Goal: Information Seeking & Learning: Learn about a topic

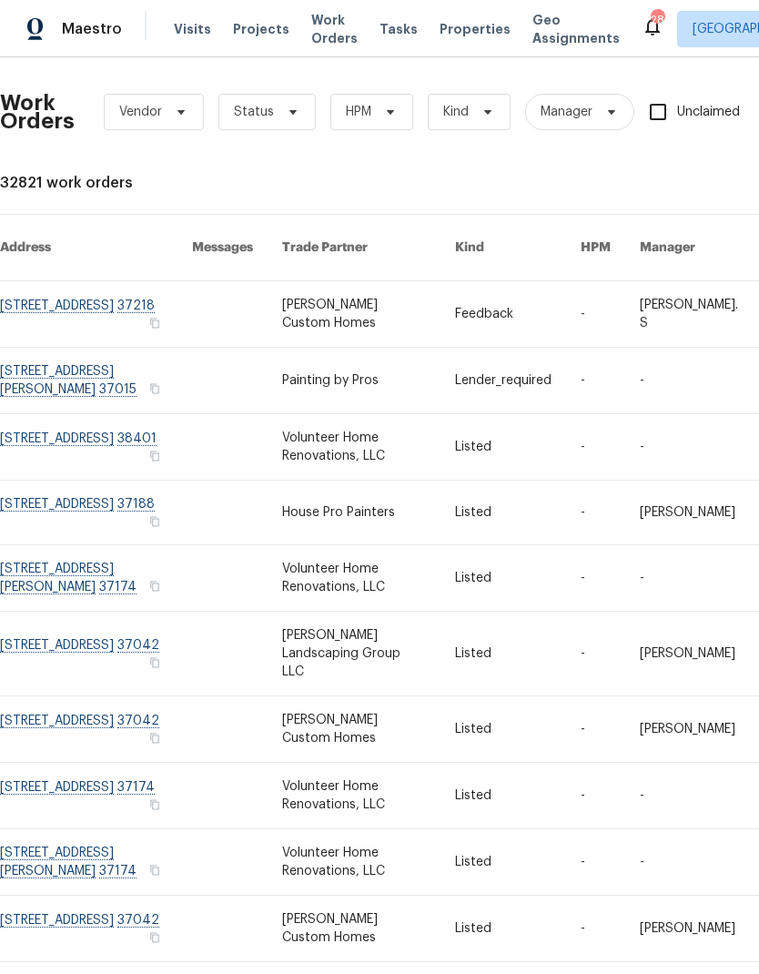
click at [185, 36] on span "Visits" at bounding box center [192, 29] width 37 height 18
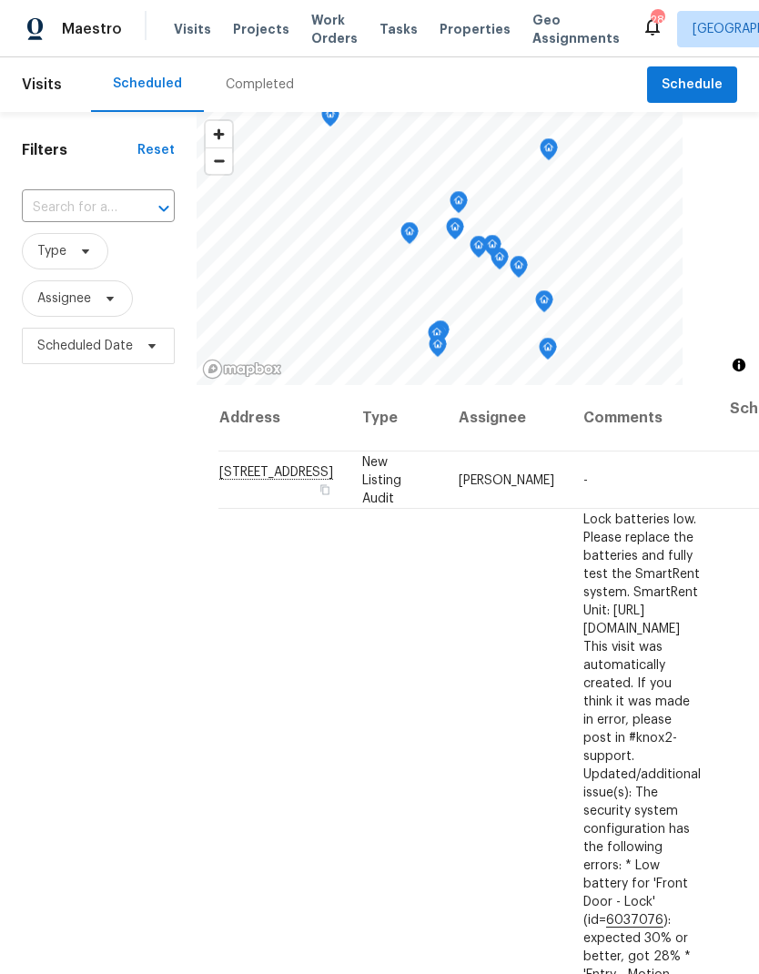
click at [101, 215] on input "text" at bounding box center [73, 208] width 102 height 28
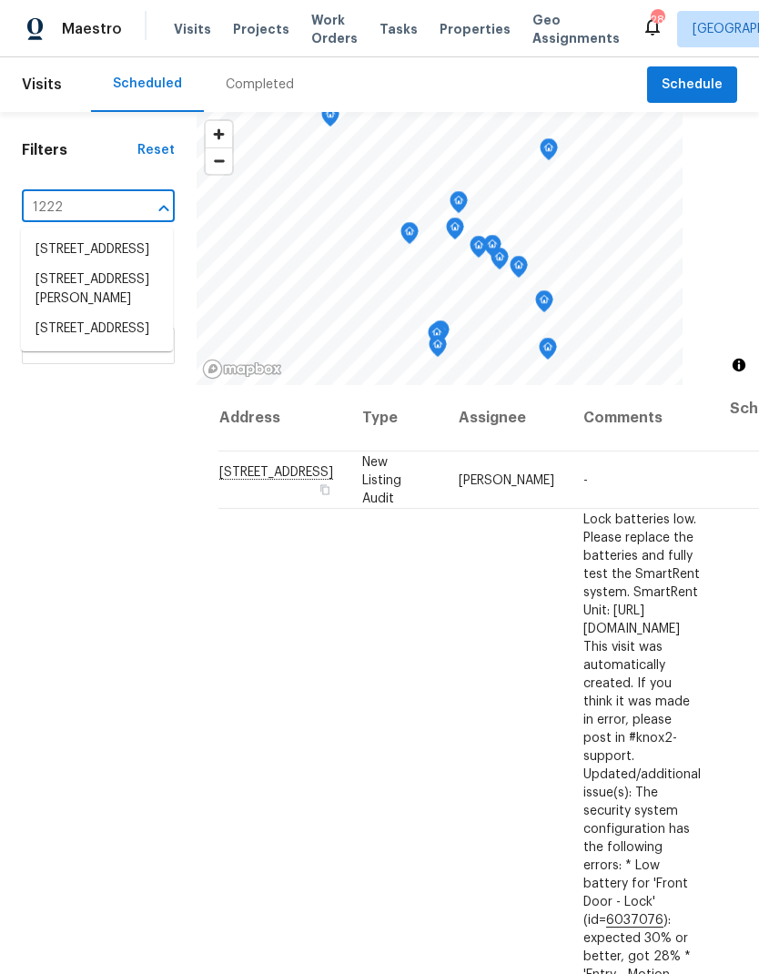
type input "1222 c"
click at [96, 249] on li "[STREET_ADDRESS]" at bounding box center [97, 250] width 152 height 30
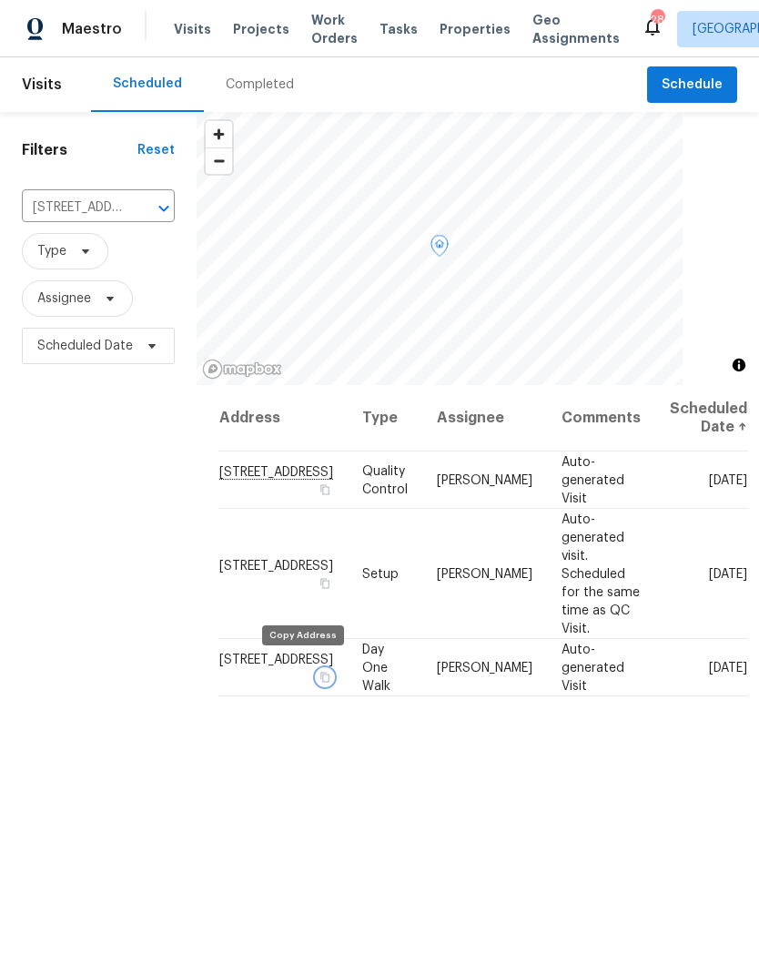
click at [320, 672] on icon "button" at bounding box center [324, 677] width 9 height 10
click at [328, 14] on span "Work Orders" at bounding box center [334, 29] width 46 height 36
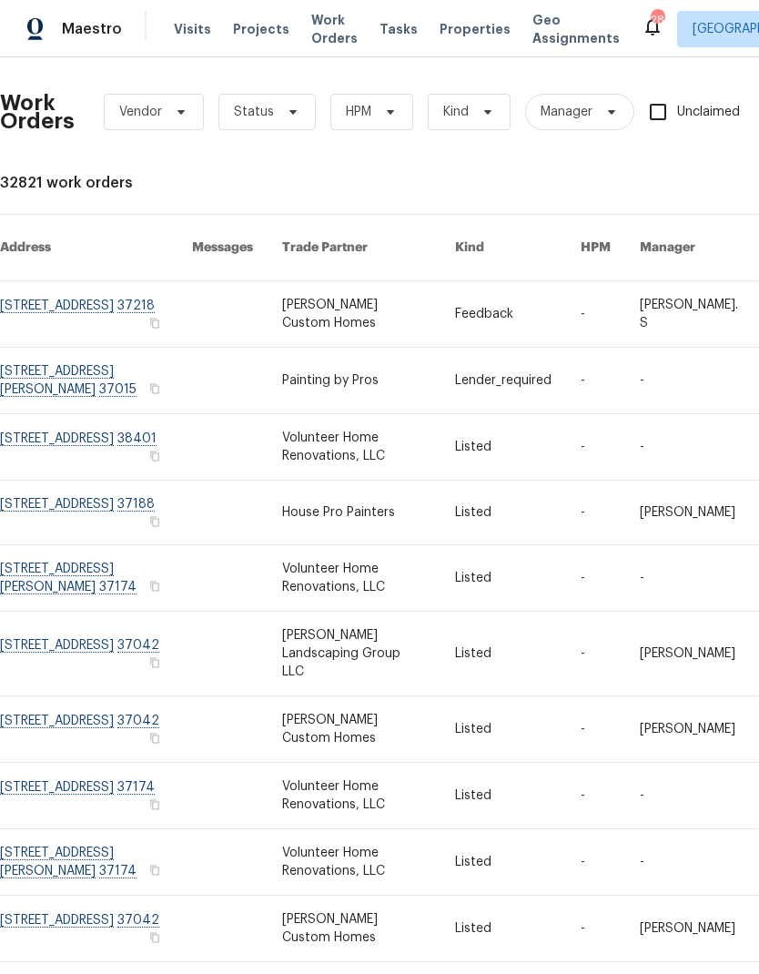
click at [432, 281] on link at bounding box center [368, 314] width 172 height 66
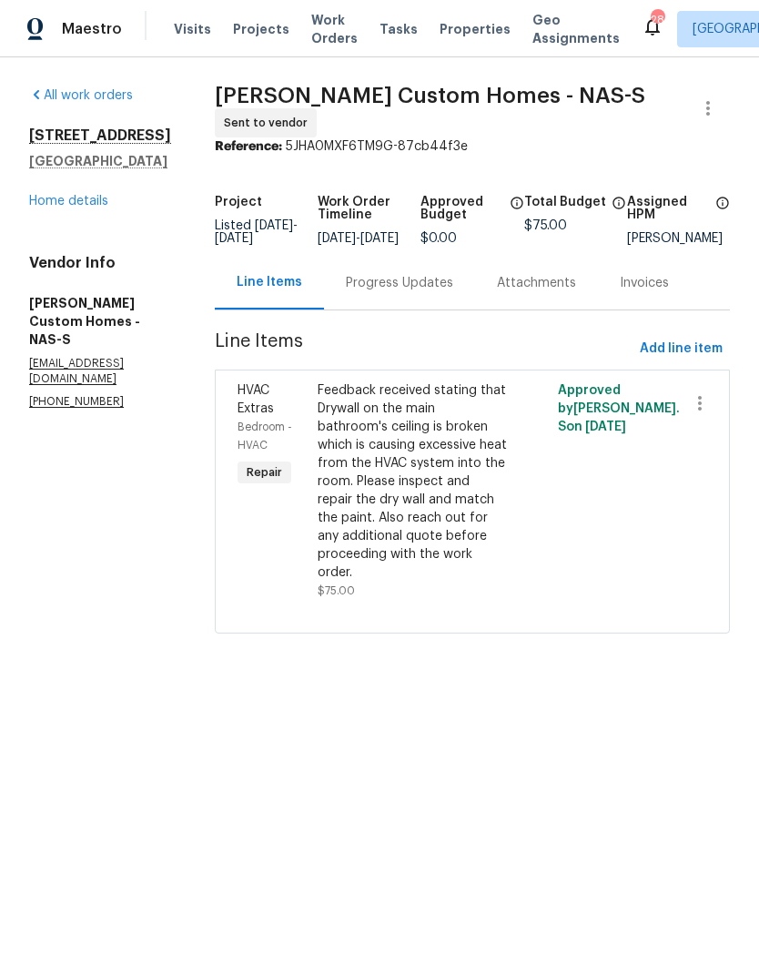
click at [15, 211] on div "All work orders [STREET_ADDRESS] Home details Vendor Info [PERSON_NAME] Custom …" at bounding box center [379, 370] width 759 height 627
click at [77, 204] on link "Home details" at bounding box center [68, 201] width 79 height 13
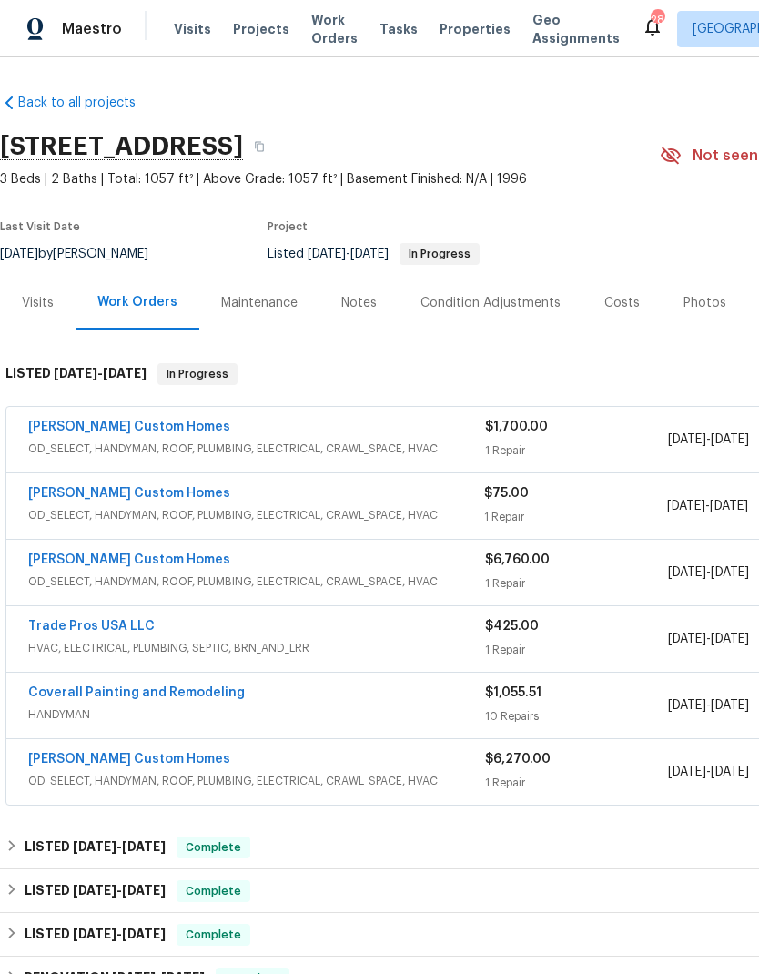
click at [27, 299] on div "Visits" at bounding box center [38, 303] width 32 height 18
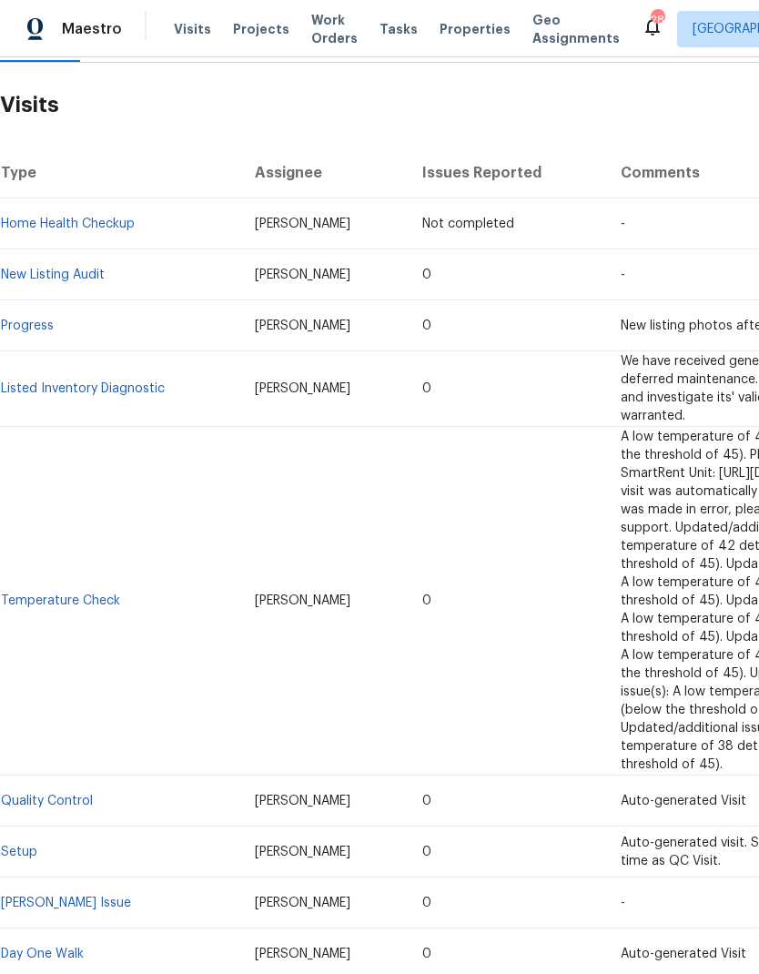
scroll to position [266, 0]
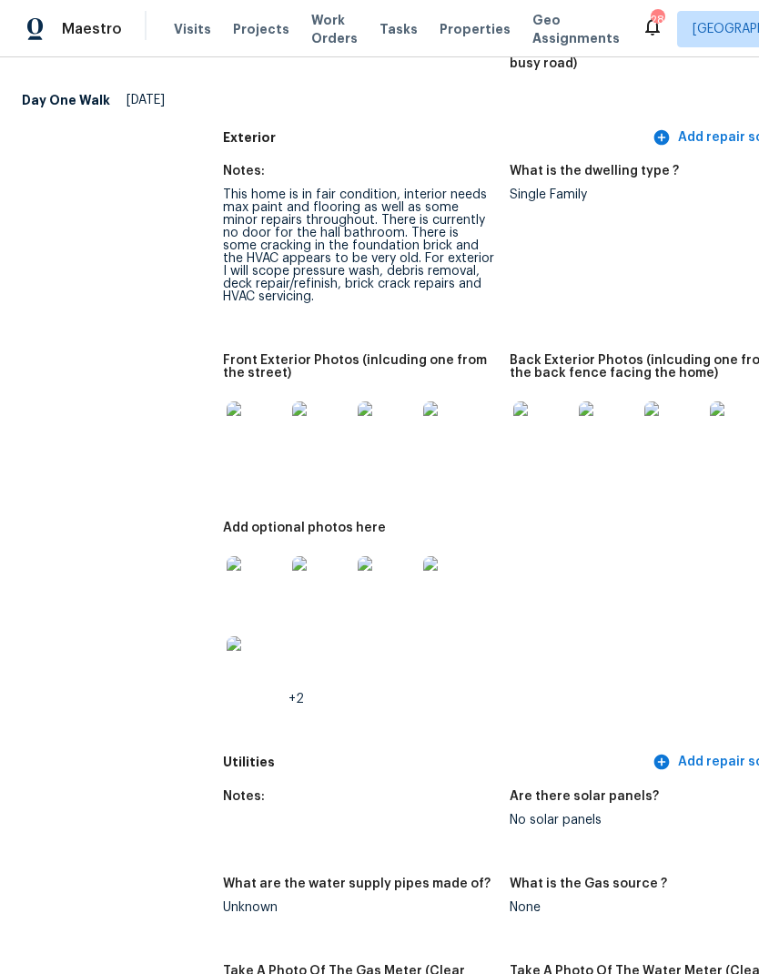
scroll to position [695, 0]
click at [248, 411] on img at bounding box center [256, 430] width 58 height 58
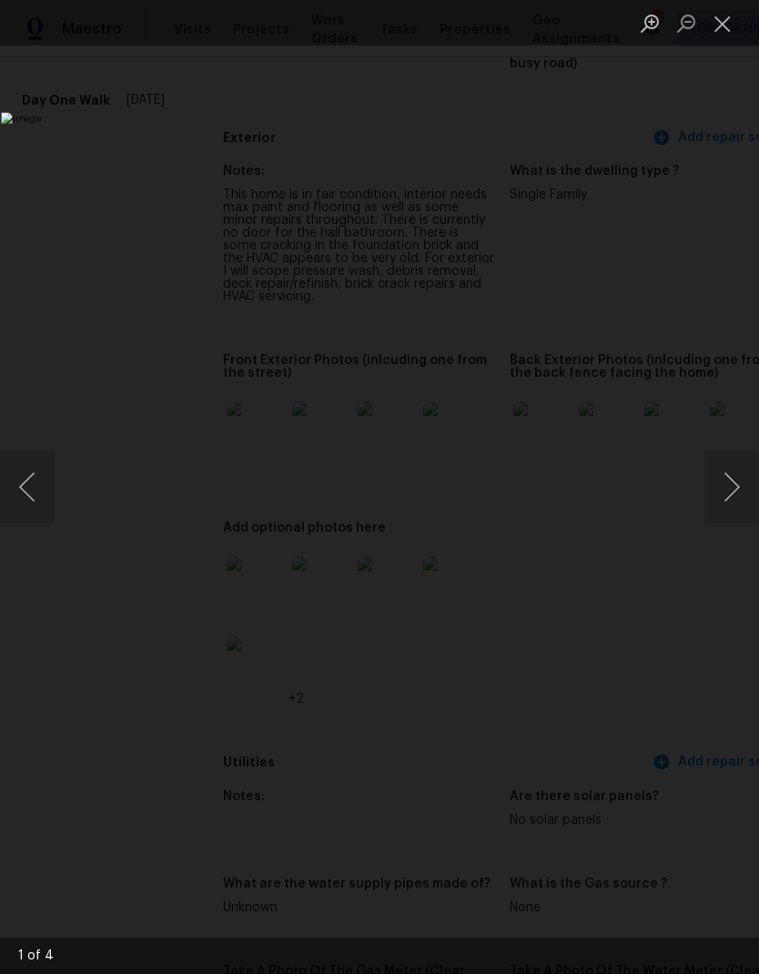
click at [716, 491] on button "Next image" at bounding box center [732, 487] width 55 height 73
click at [723, 472] on button "Next image" at bounding box center [732, 487] width 55 height 73
click at [730, 477] on button "Next image" at bounding box center [732, 487] width 55 height 73
click at [737, 499] on button "Next image" at bounding box center [732, 487] width 55 height 73
click at [734, 482] on button "Next image" at bounding box center [732, 487] width 55 height 73
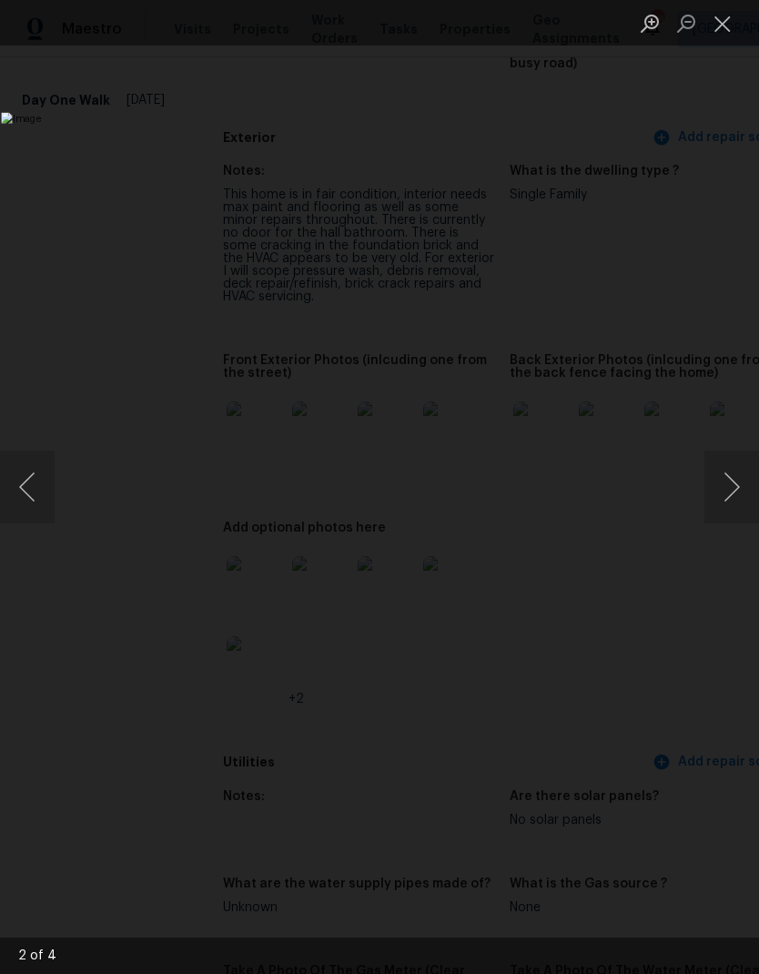
click at [745, 1] on ul "Lightbox" at bounding box center [695, 23] width 127 height 46
click at [724, 29] on button "Close lightbox" at bounding box center [723, 23] width 36 height 32
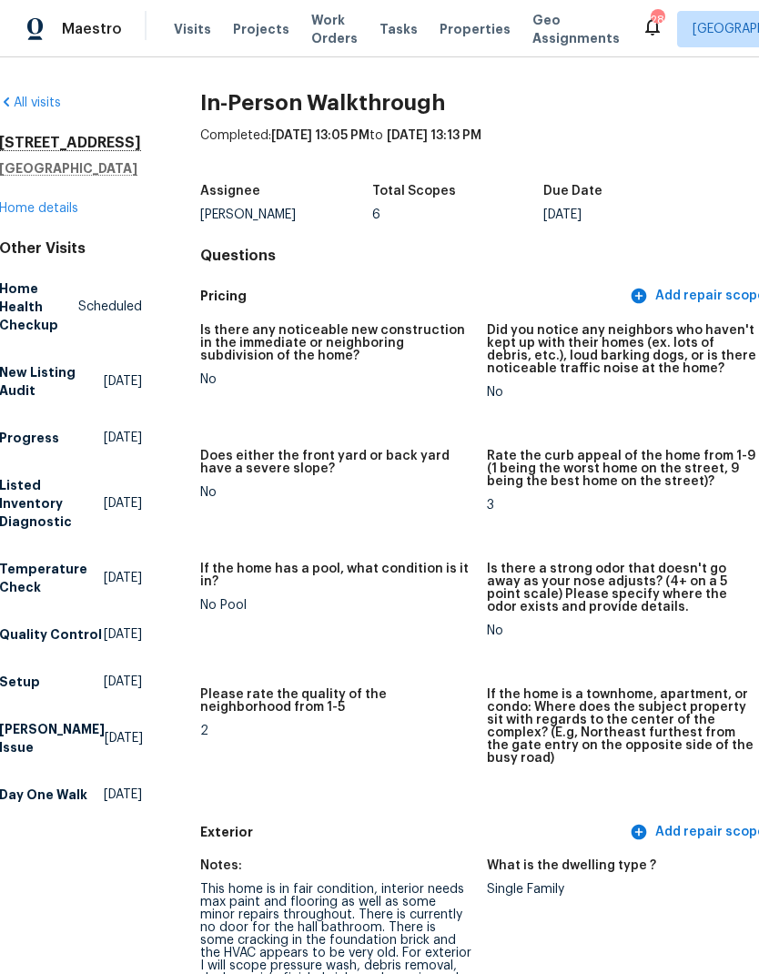
scroll to position [0, 23]
click at [318, 43] on span "Work Orders" at bounding box center [334, 29] width 46 height 36
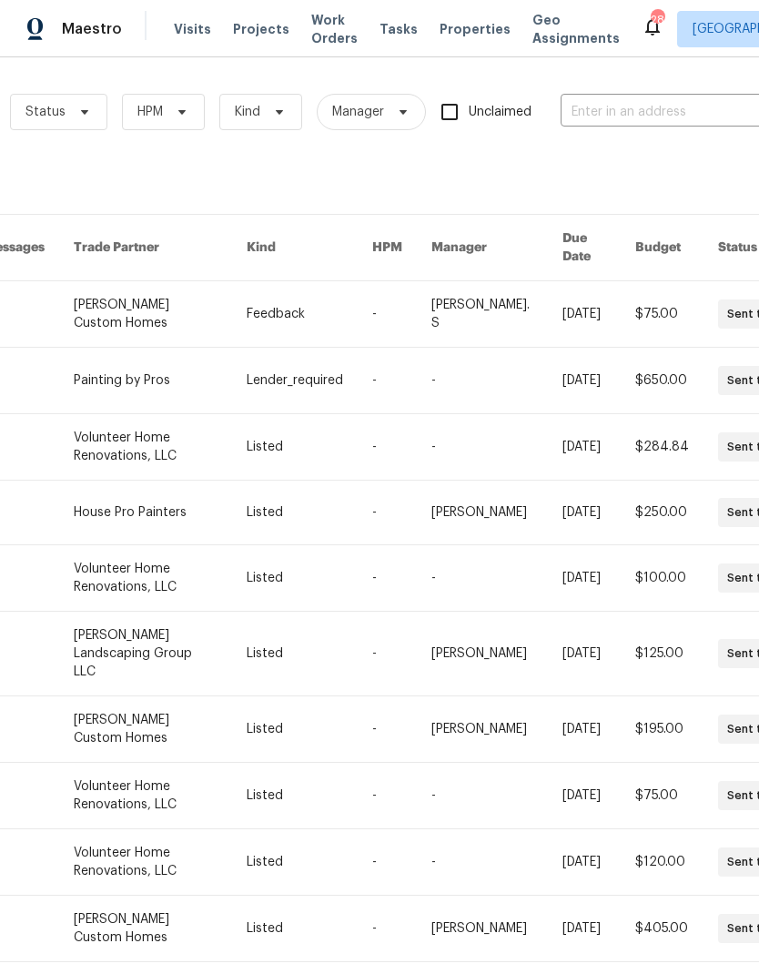
scroll to position [0, 248]
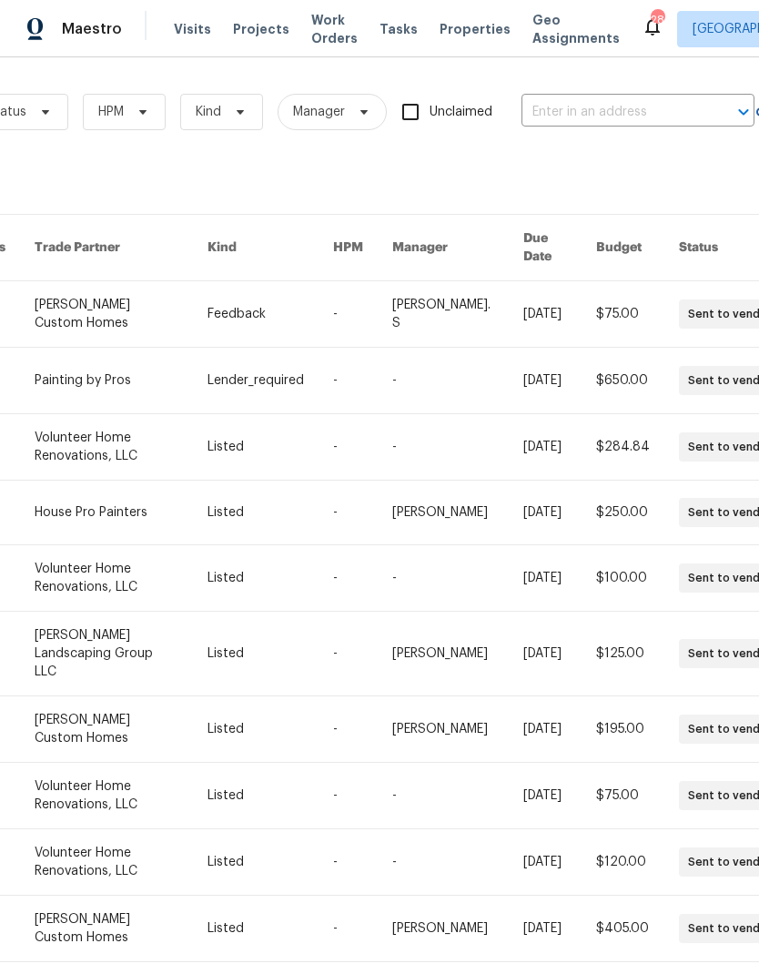
click at [626, 98] on input "text" at bounding box center [613, 112] width 182 height 28
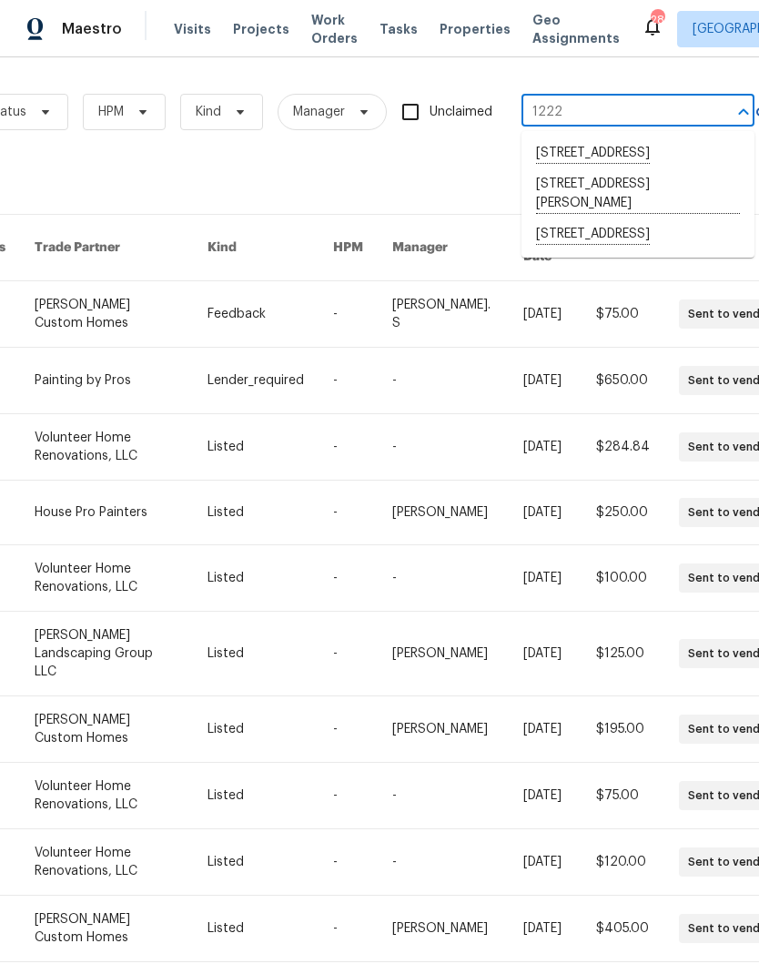
type input "1222 c"
click at [627, 157] on li "[STREET_ADDRESS]" at bounding box center [638, 153] width 233 height 31
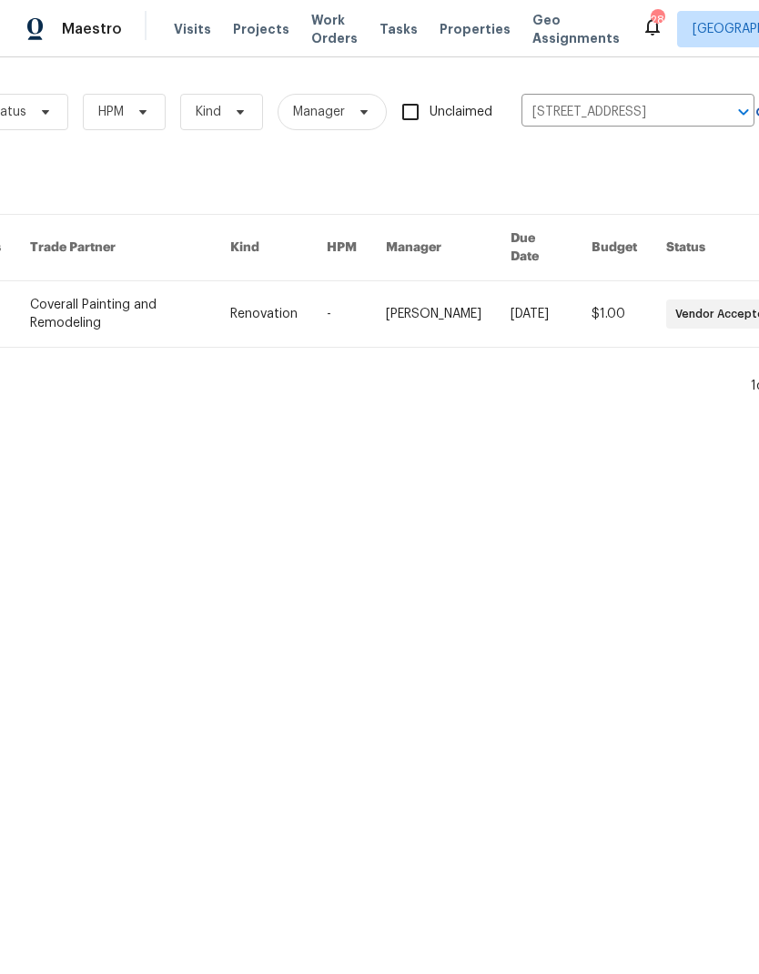
click at [327, 294] on link at bounding box center [278, 314] width 96 height 66
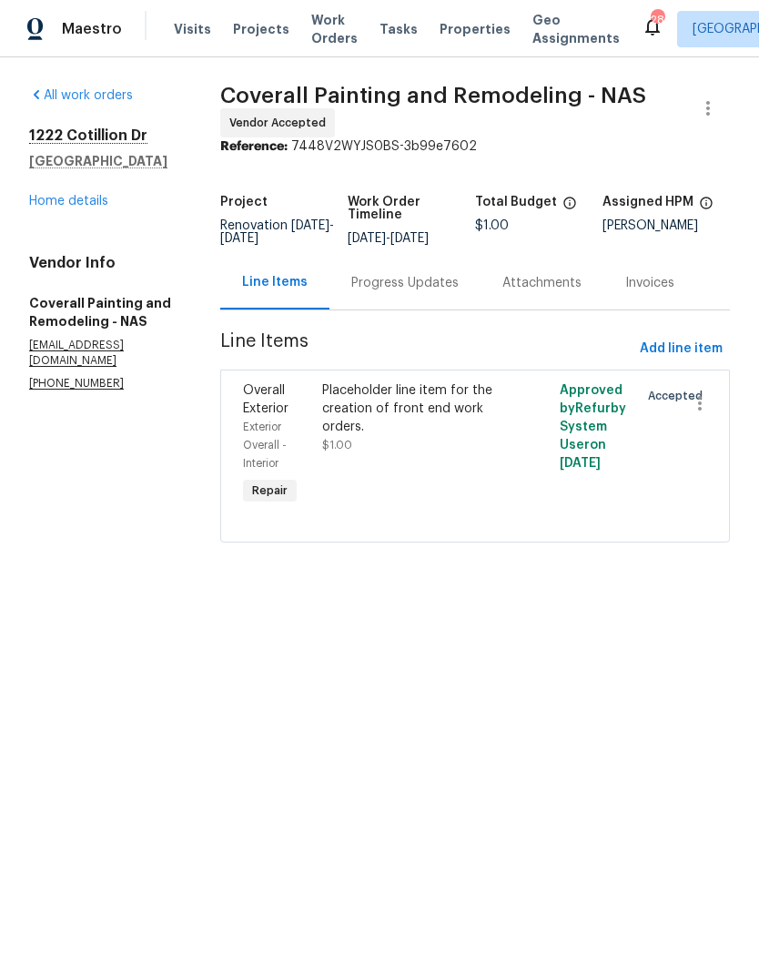
click at [69, 200] on link "Home details" at bounding box center [68, 201] width 79 height 13
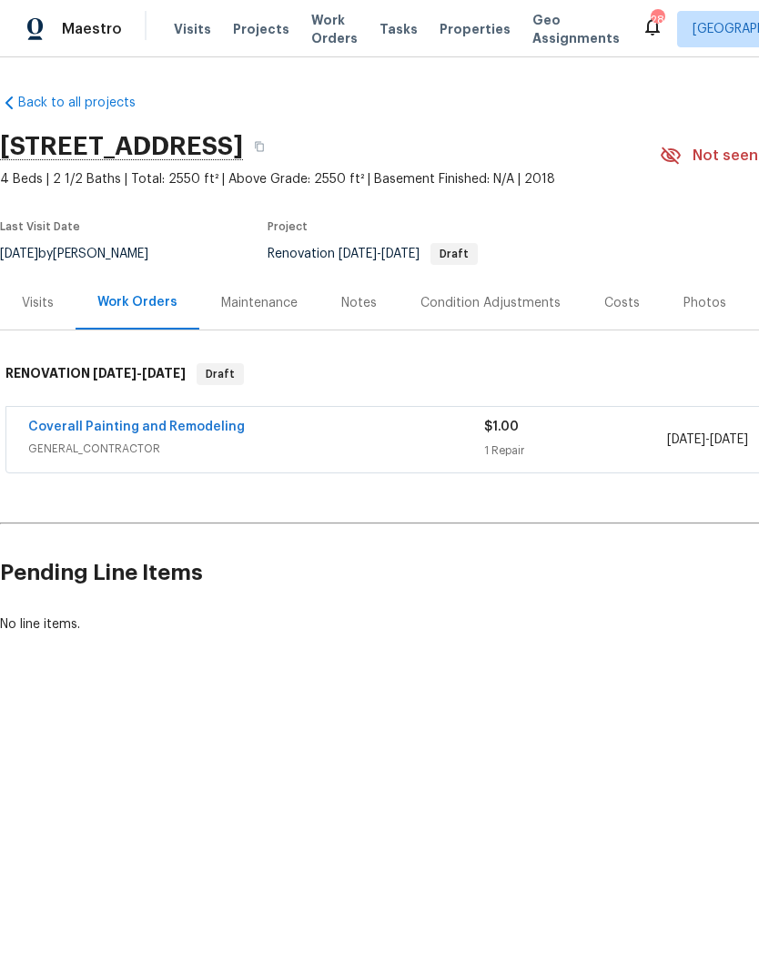
click at [665, 311] on div "Photos" at bounding box center [705, 303] width 86 height 54
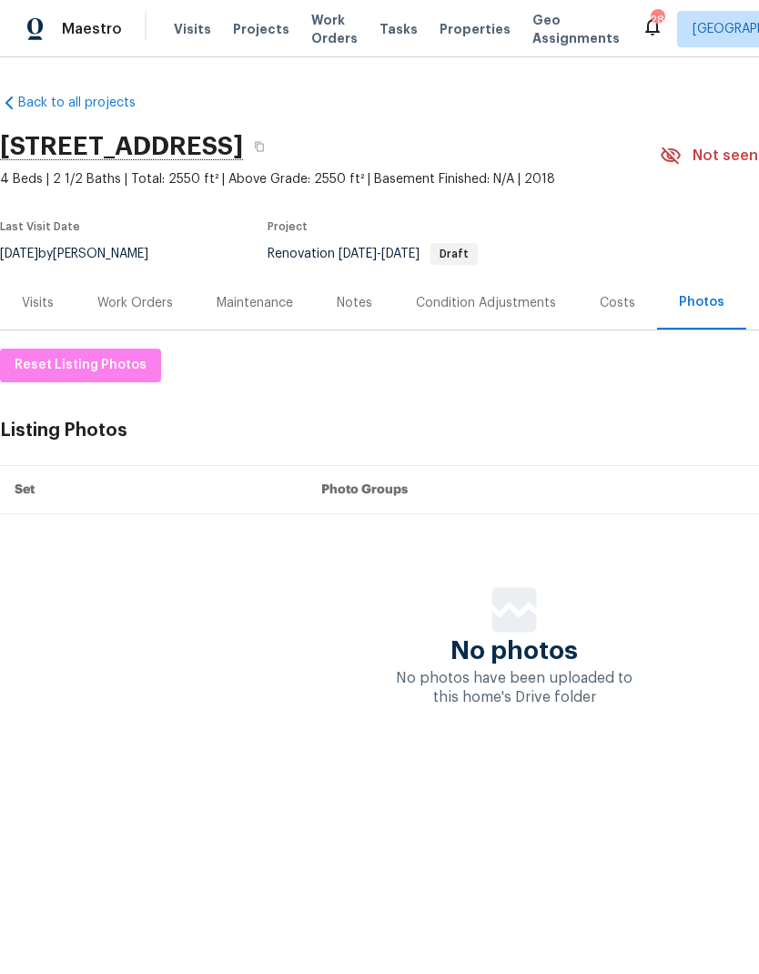
click at [37, 309] on div "Visits" at bounding box center [38, 303] width 32 height 18
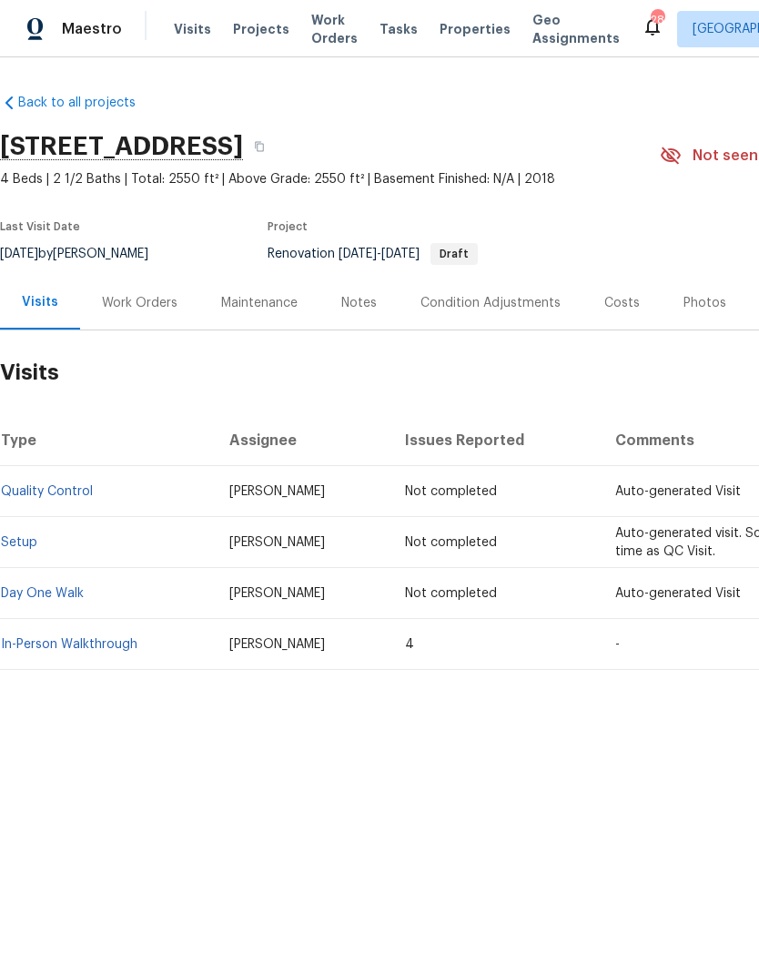
click at [81, 633] on td "In-Person Walkthrough" at bounding box center [107, 644] width 215 height 51
click at [107, 640] on link "In-Person Walkthrough" at bounding box center [69, 644] width 137 height 13
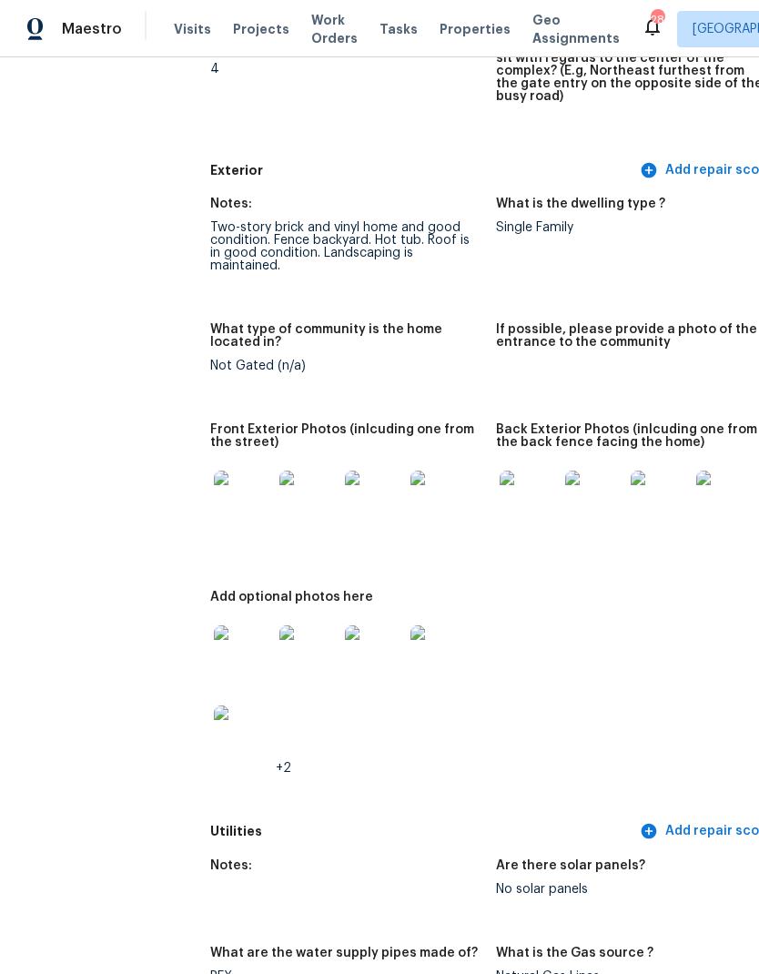
scroll to position [684, 9]
click at [230, 471] on img at bounding box center [242, 500] width 58 height 58
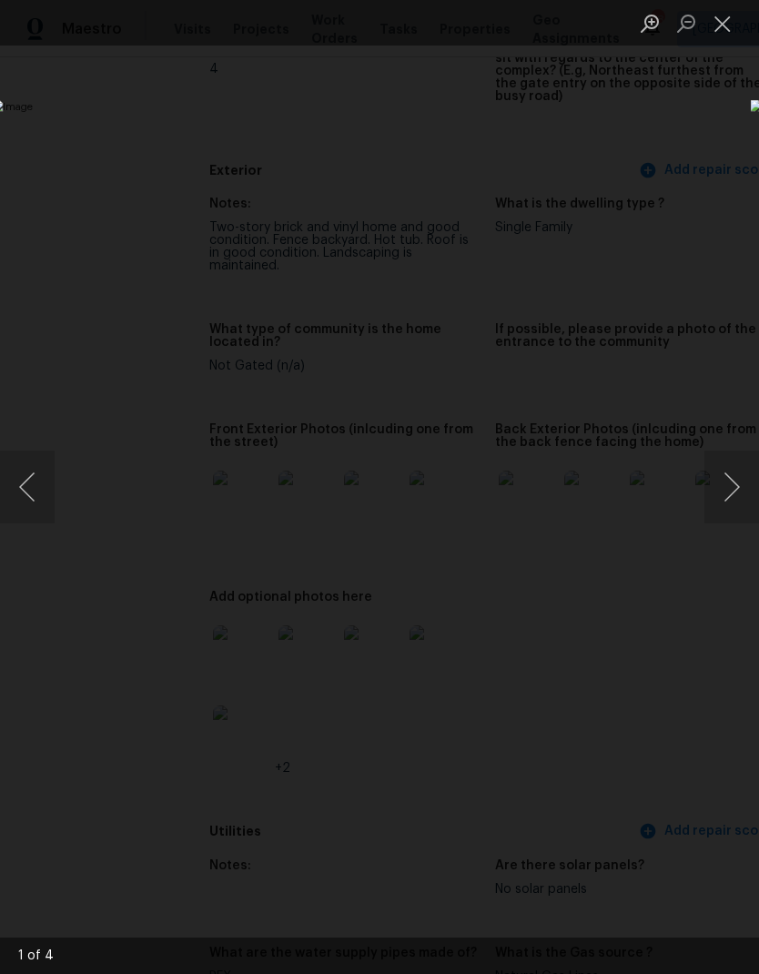
click at [750, 472] on button "Next image" at bounding box center [732, 487] width 55 height 73
click at [724, 495] on button "Next image" at bounding box center [732, 487] width 55 height 73
click at [739, 492] on button "Next image" at bounding box center [732, 487] width 55 height 73
click at [737, 490] on button "Next image" at bounding box center [732, 487] width 55 height 73
click at [413, 498] on img "Lightbox" at bounding box center [212, 440] width 2788 height 3577
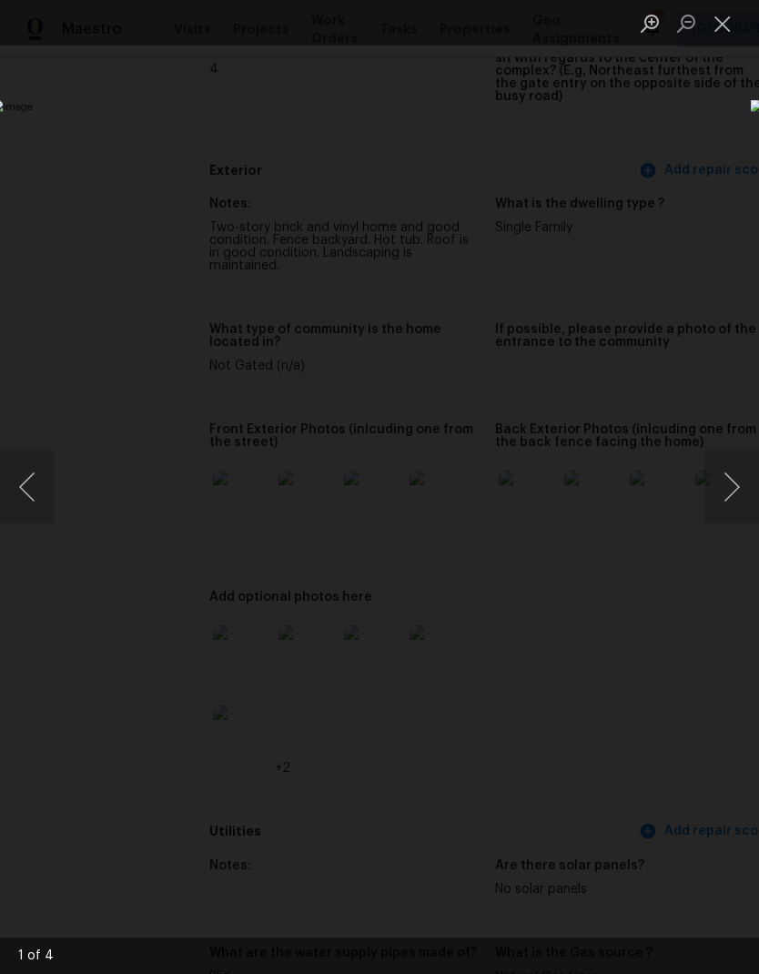
click at [737, 482] on button "Next image" at bounding box center [732, 487] width 55 height 73
click at [728, 493] on button "Next image" at bounding box center [732, 487] width 55 height 73
click at [725, 502] on button "Next image" at bounding box center [732, 487] width 55 height 73
click at [725, 494] on button "Next image" at bounding box center [732, 487] width 55 height 73
click at [731, 503] on button "Next image" at bounding box center [732, 487] width 55 height 73
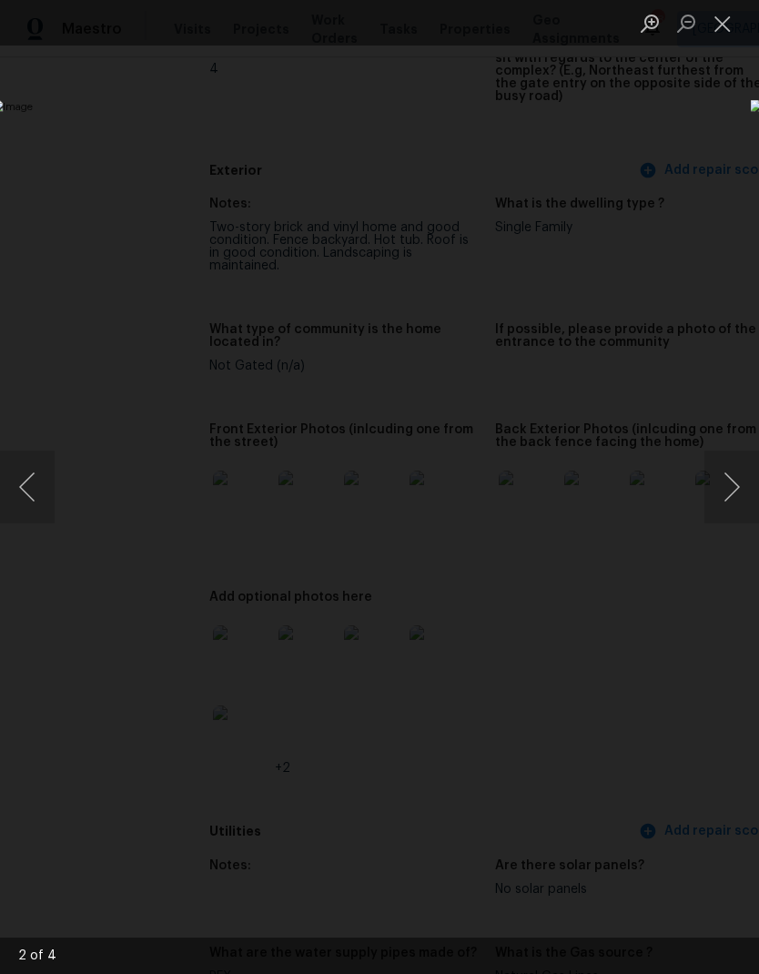
click at [737, 496] on button "Next image" at bounding box center [732, 487] width 55 height 73
click at [739, 484] on button "Next image" at bounding box center [732, 487] width 55 height 73
click at [739, 503] on button "Next image" at bounding box center [732, 487] width 55 height 73
click at [719, 19] on button "Close lightbox" at bounding box center [723, 23] width 36 height 32
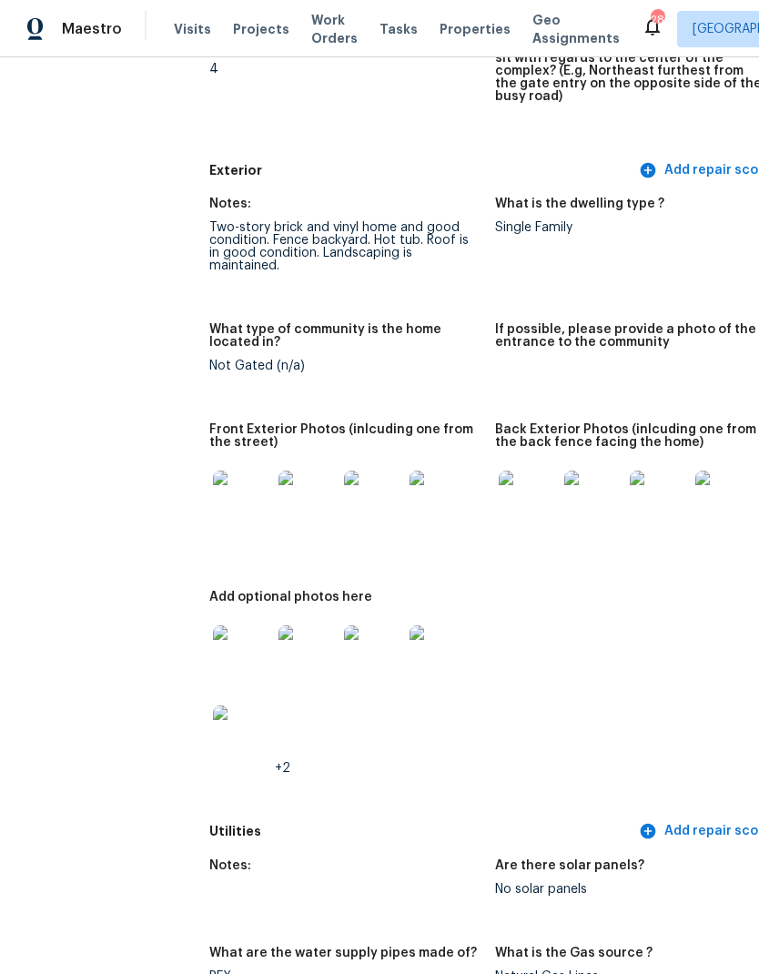
click at [512, 476] on img at bounding box center [528, 500] width 58 height 58
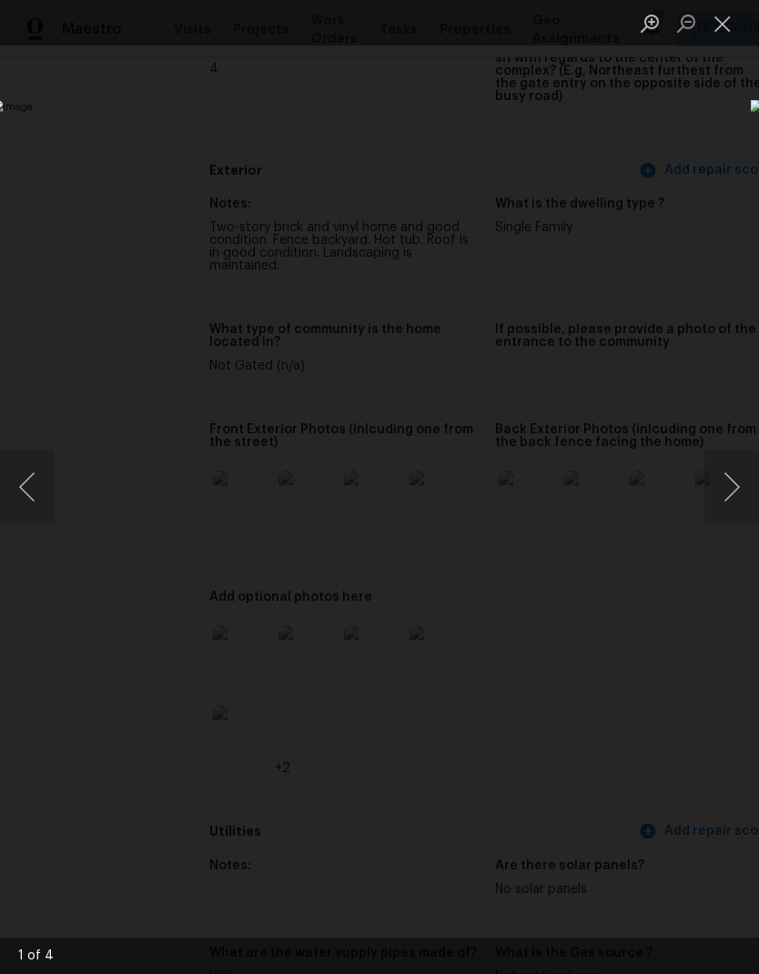
click at [733, 490] on button "Next image" at bounding box center [732, 487] width 55 height 73
click at [21, 481] on button "Previous image" at bounding box center [27, 487] width 55 height 73
click at [729, 505] on button "Next image" at bounding box center [732, 487] width 55 height 73
click at [749, 497] on button "Next image" at bounding box center [732, 487] width 55 height 73
click at [746, 496] on button "Next image" at bounding box center [732, 487] width 55 height 73
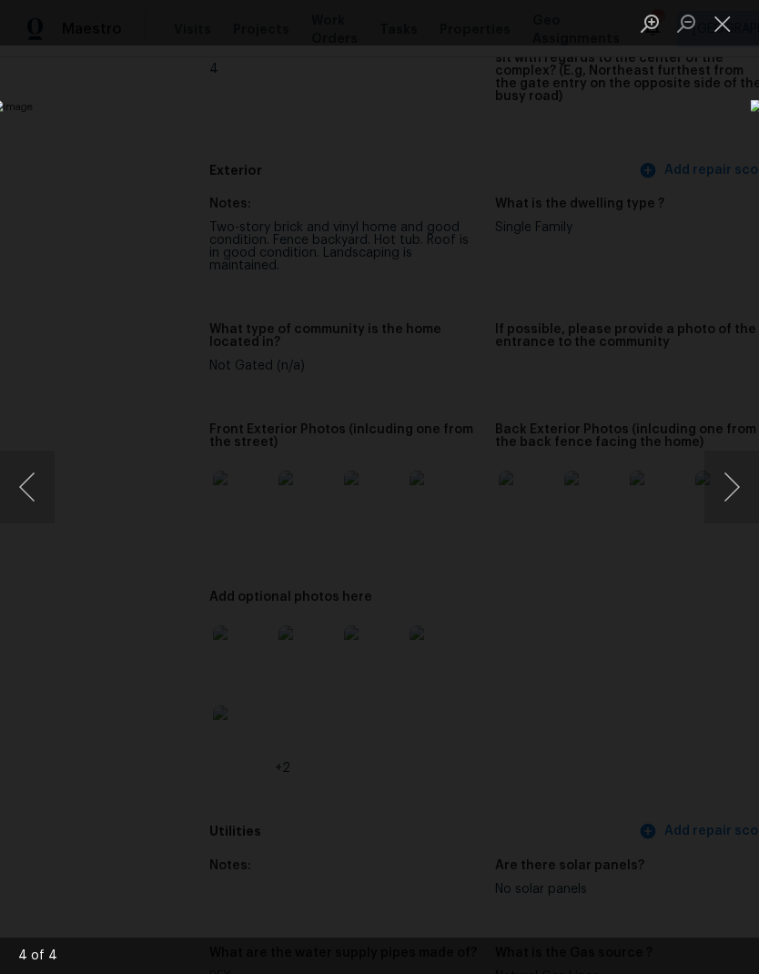
click at [729, 492] on button "Next image" at bounding box center [732, 487] width 55 height 73
click at [741, 500] on button "Next image" at bounding box center [732, 487] width 55 height 73
click at [732, 500] on button "Next image" at bounding box center [732, 487] width 55 height 73
click at [747, 489] on button "Next image" at bounding box center [732, 487] width 55 height 73
click at [724, 492] on button "Next image" at bounding box center [732, 487] width 55 height 73
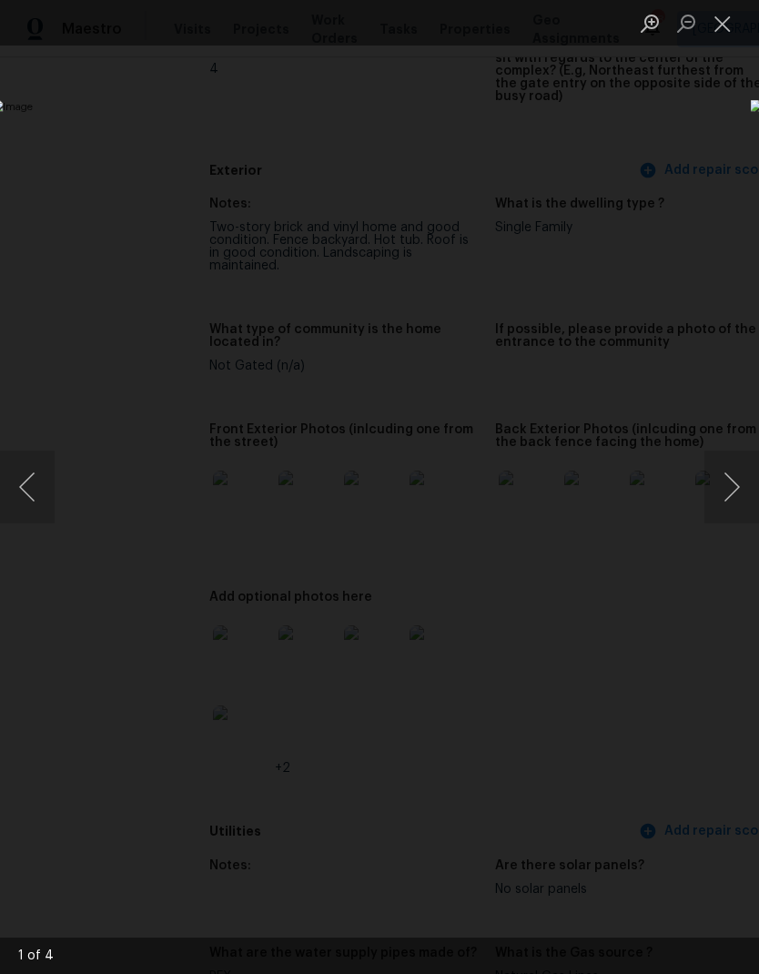
click at [745, 466] on button "Next image" at bounding box center [732, 487] width 55 height 73
click at [727, 504] on button "Next image" at bounding box center [732, 487] width 55 height 73
click at [736, 498] on button "Next image" at bounding box center [732, 487] width 55 height 73
click at [740, 12] on button "Close lightbox" at bounding box center [723, 23] width 36 height 32
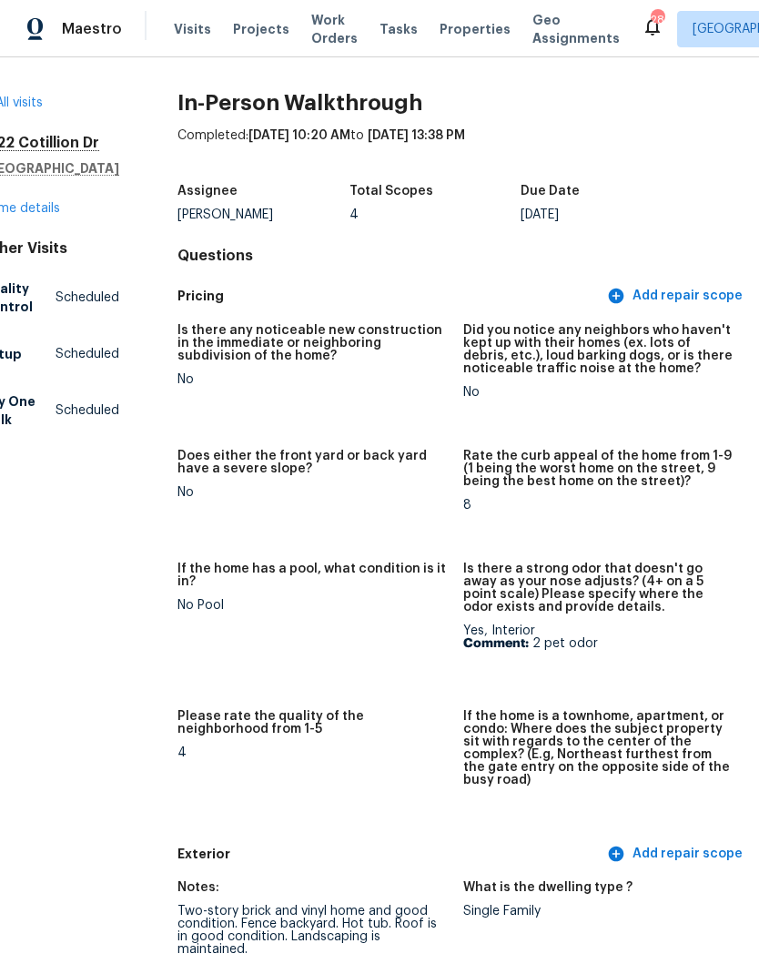
scroll to position [0, 42]
click at [31, 215] on link "Home details" at bounding box center [19, 208] width 79 height 13
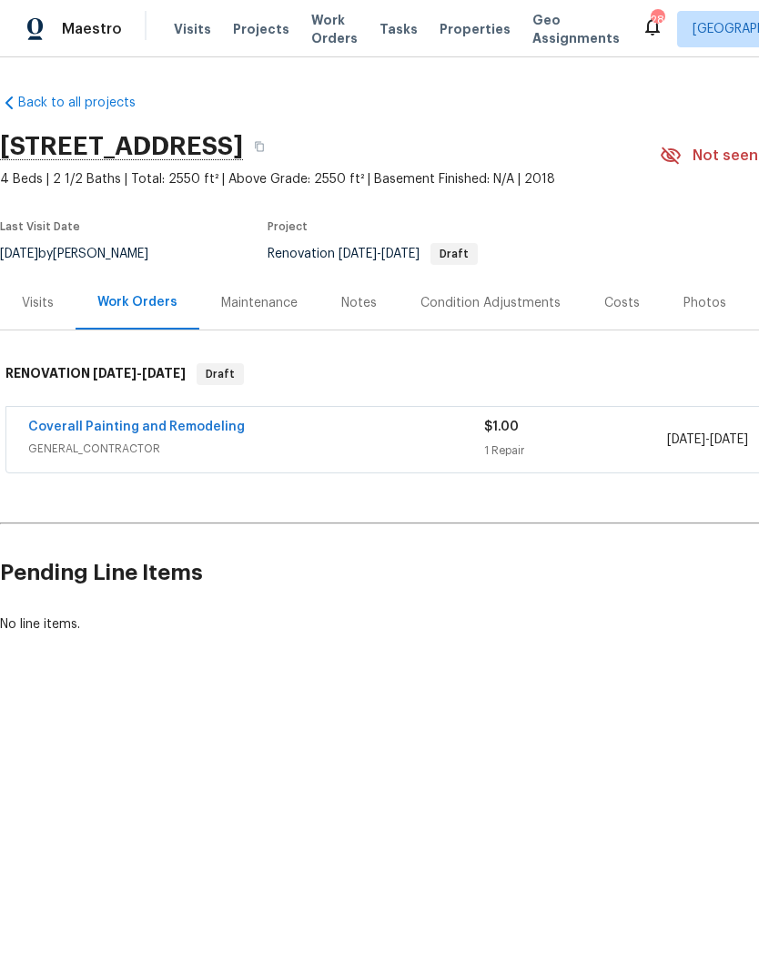
click at [31, 305] on div "Visits" at bounding box center [38, 303] width 32 height 18
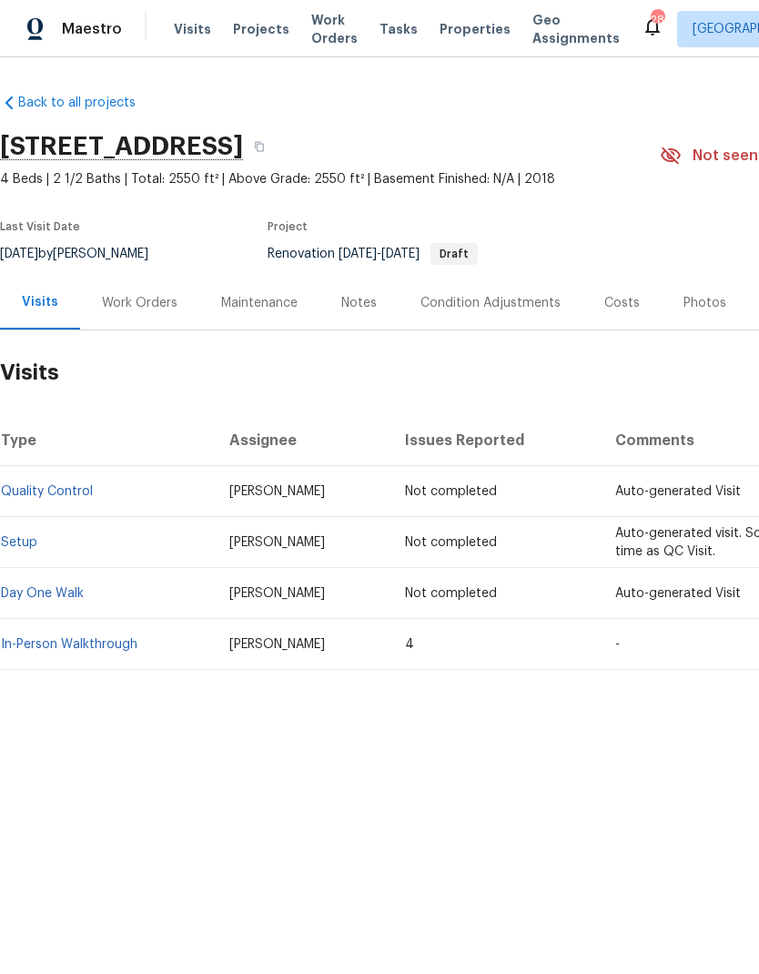
click at [58, 645] on link "In-Person Walkthrough" at bounding box center [69, 644] width 137 height 13
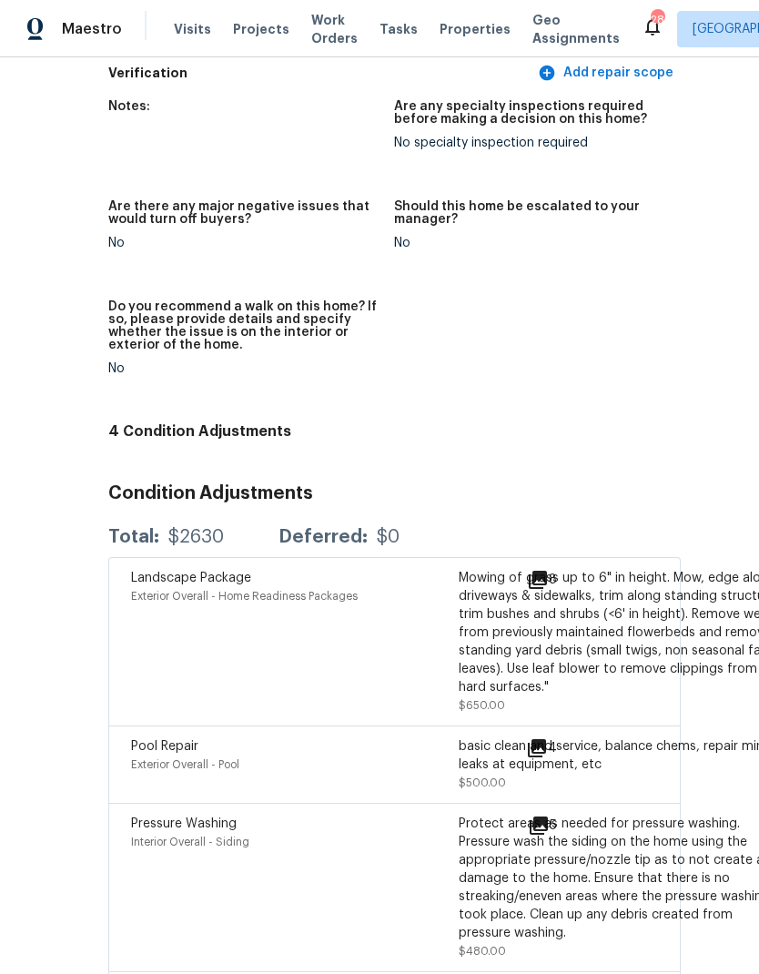
scroll to position [4932, 110]
